Goal: Information Seeking & Learning: Learn about a topic

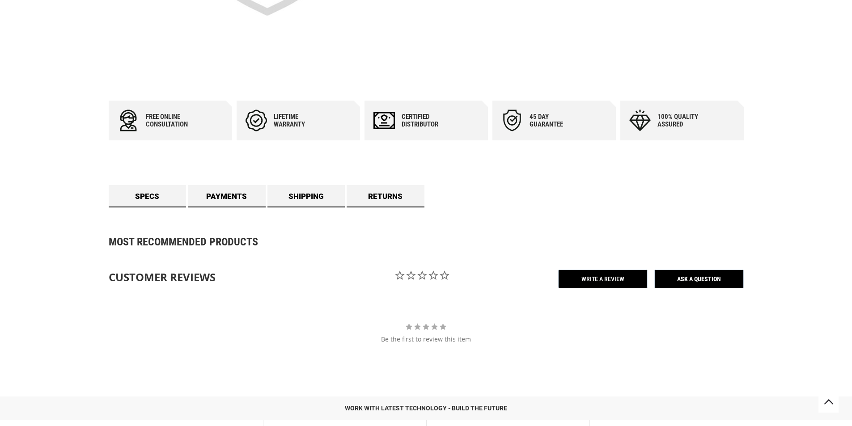
scroll to position [358, 0]
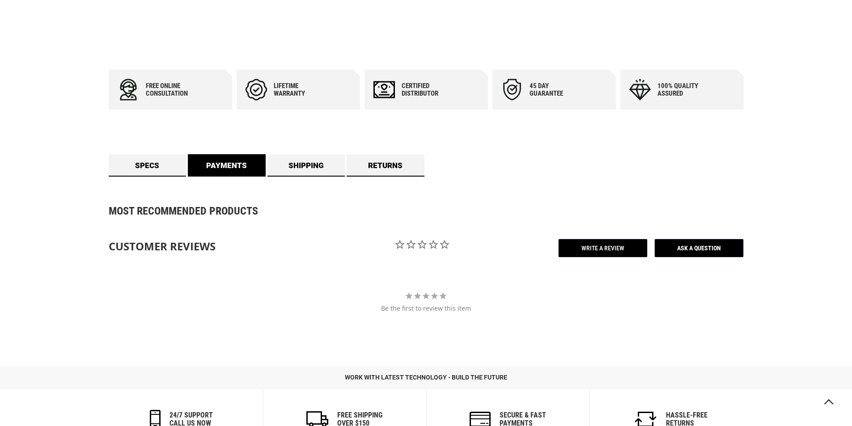
click at [223, 168] on link "Payments" at bounding box center [227, 165] width 78 height 22
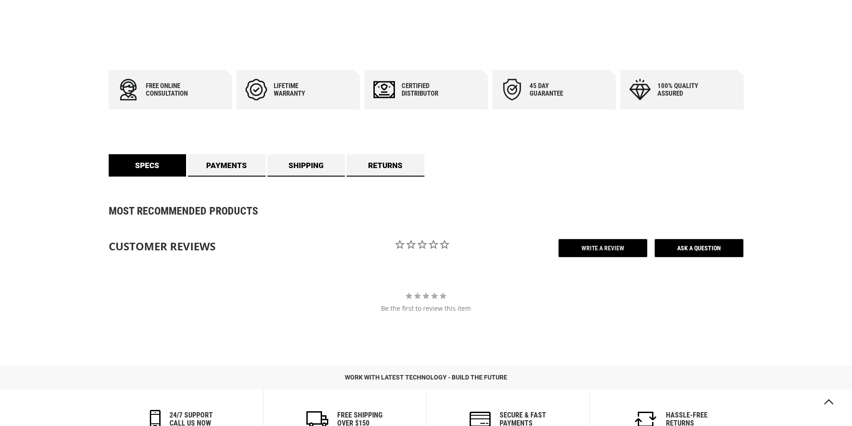
click at [126, 167] on link "Specs" at bounding box center [148, 165] width 78 height 22
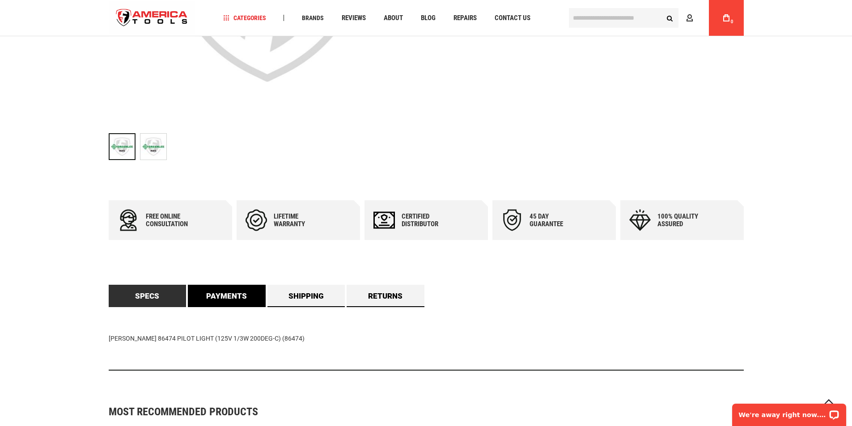
click at [232, 287] on link "Payments" at bounding box center [227, 296] width 78 height 22
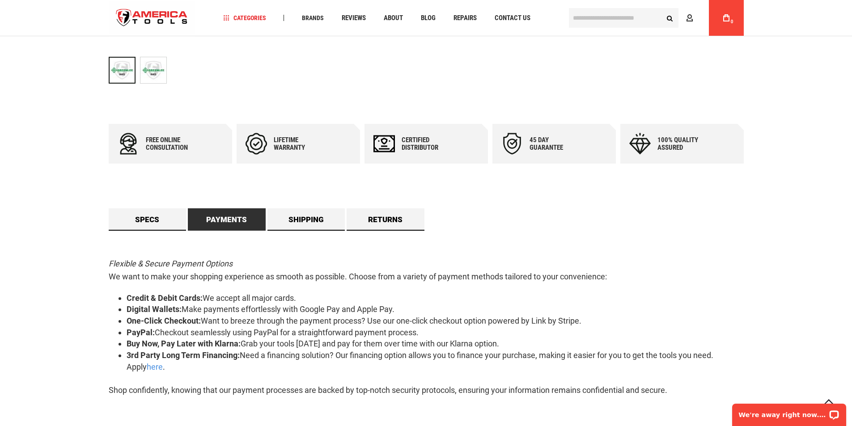
scroll to position [402, 0]
